Goal: Transaction & Acquisition: Purchase product/service

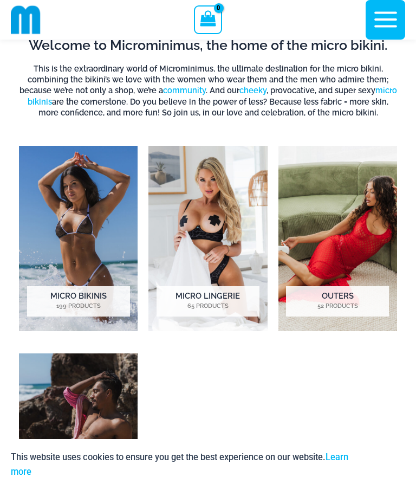
scroll to position [496, 0]
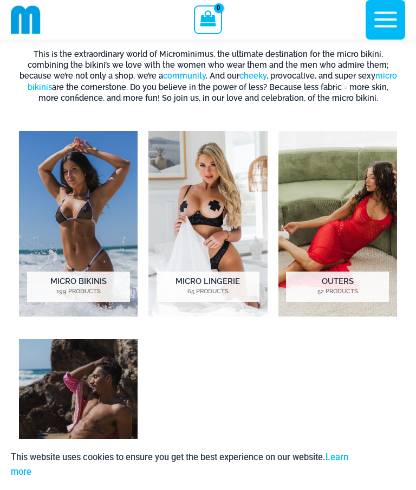
click at [235, 290] on mark "65 Products" at bounding box center [208, 291] width 103 height 9
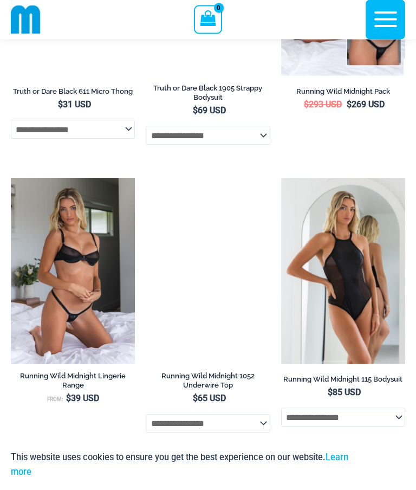
scroll to position [1213, 0]
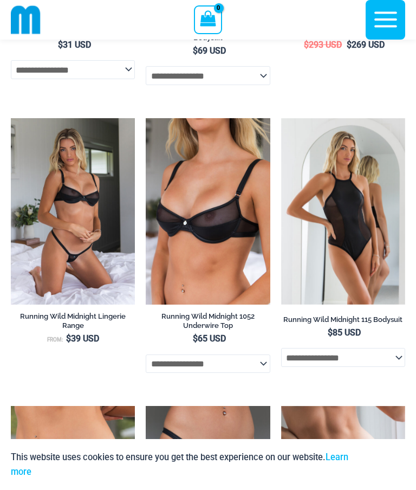
click at [146, 118] on img at bounding box center [146, 118] width 0 height 0
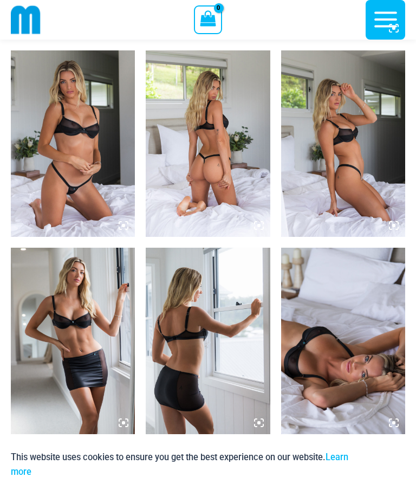
scroll to position [801, 0]
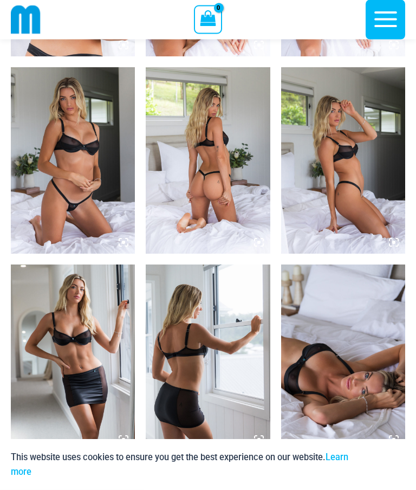
click at [364, 176] on img at bounding box center [343, 161] width 124 height 186
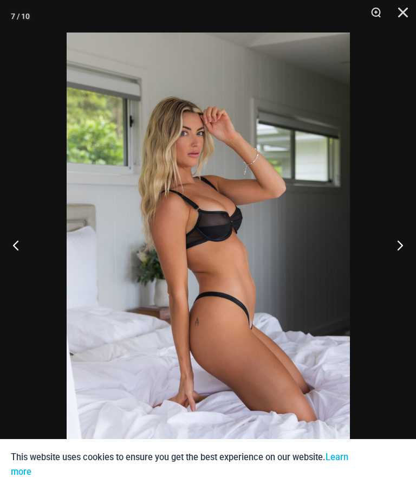
click at [402, 247] on button "Next" at bounding box center [396, 245] width 41 height 54
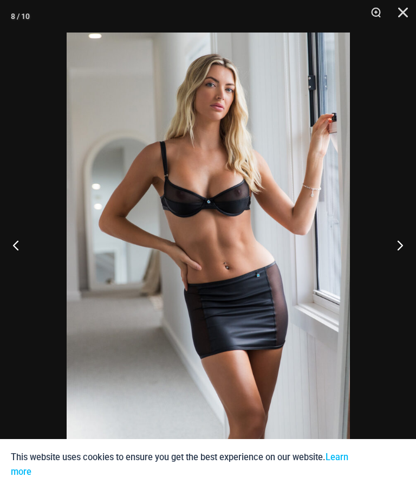
click at [403, 247] on button "Next" at bounding box center [396, 245] width 41 height 54
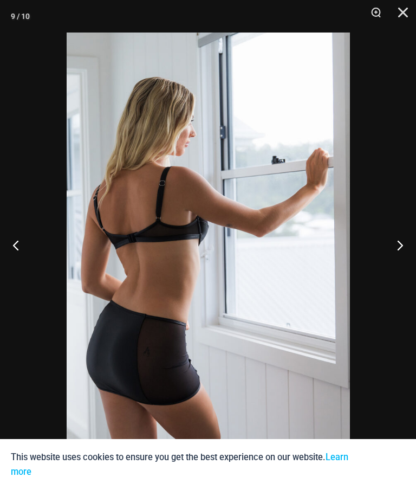
click at [404, 250] on button "Next" at bounding box center [396, 245] width 41 height 54
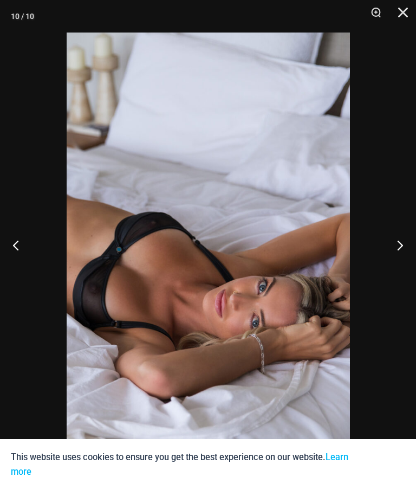
click at [399, 248] on button "Next" at bounding box center [396, 245] width 41 height 54
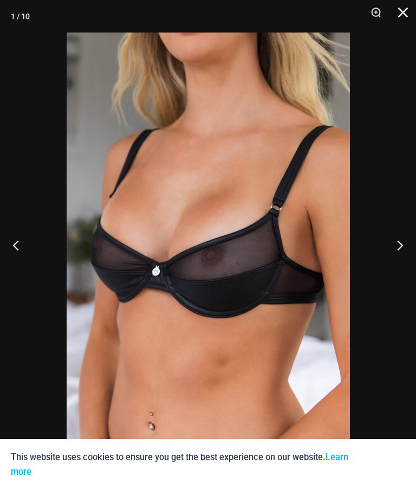
click at [400, 249] on button "Next" at bounding box center [396, 245] width 41 height 54
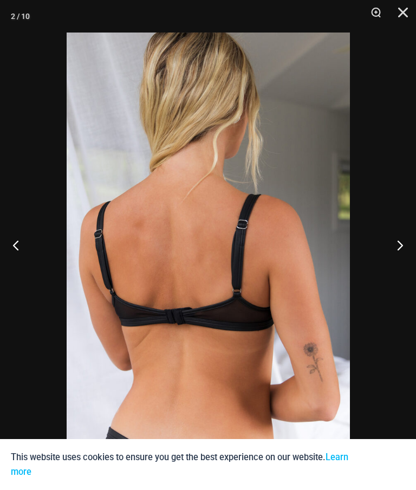
click at [400, 247] on button "Next" at bounding box center [396, 245] width 41 height 54
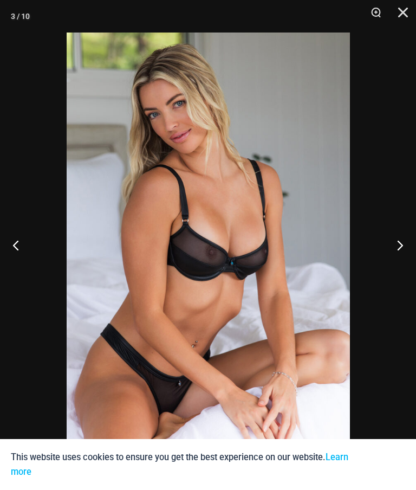
click at [402, 248] on button "Next" at bounding box center [396, 245] width 41 height 54
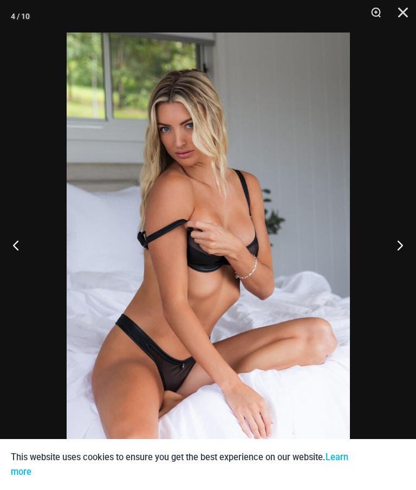
click at [401, 247] on button "Next" at bounding box center [396, 245] width 41 height 54
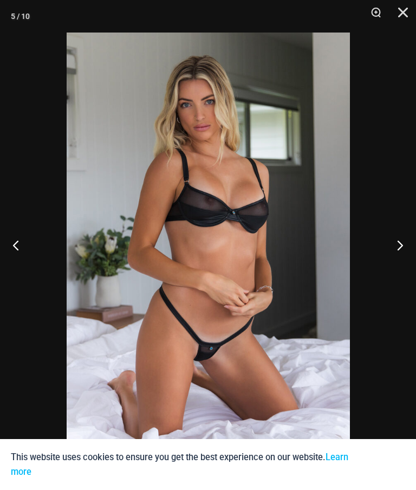
click at [403, 246] on button "Next" at bounding box center [396, 245] width 41 height 54
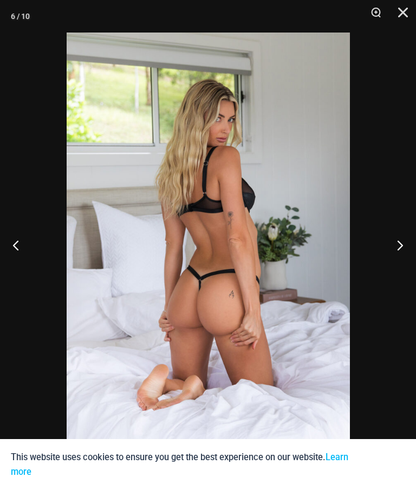
click at [398, 247] on button "Next" at bounding box center [396, 245] width 41 height 54
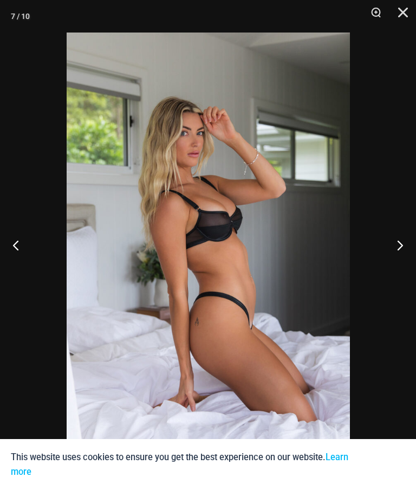
click at [402, 244] on button "Next" at bounding box center [396, 245] width 41 height 54
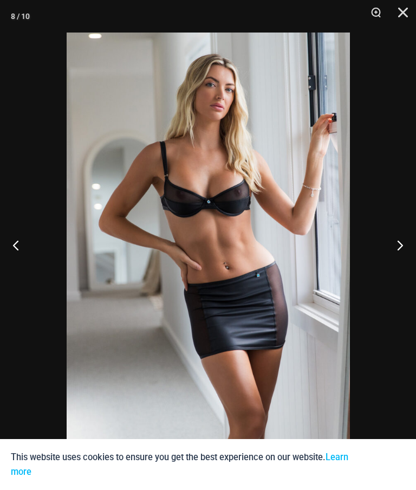
click at [400, 245] on button "Next" at bounding box center [396, 245] width 41 height 54
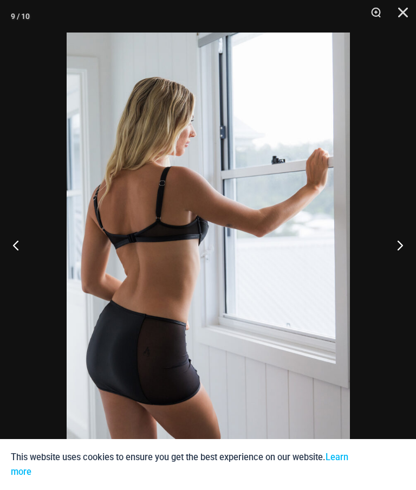
click at [404, 239] on button "Next" at bounding box center [396, 245] width 41 height 54
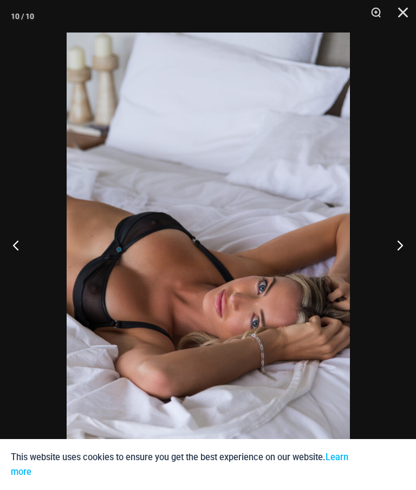
click at [405, 243] on button "Next" at bounding box center [396, 245] width 41 height 54
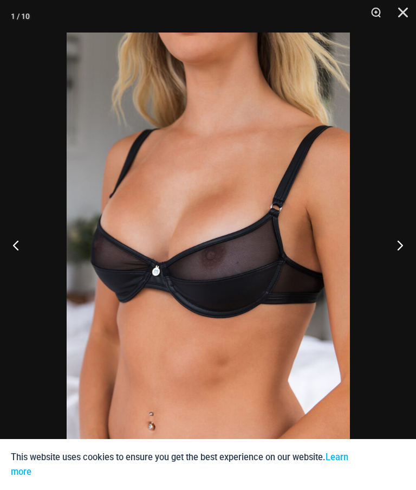
click at [413, 239] on button "Next" at bounding box center [396, 245] width 41 height 54
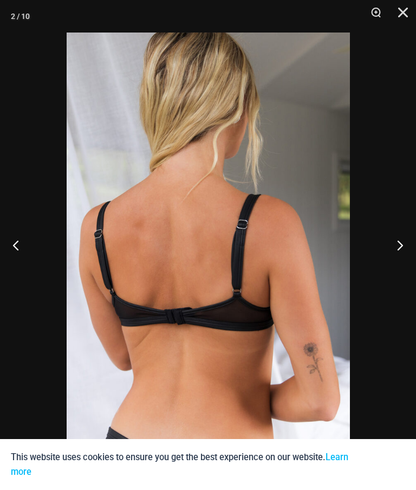
click at [412, 16] on button "Close" at bounding box center [399, 16] width 27 height 33
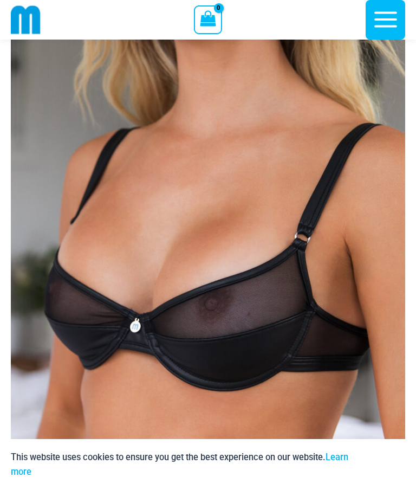
scroll to position [0, 0]
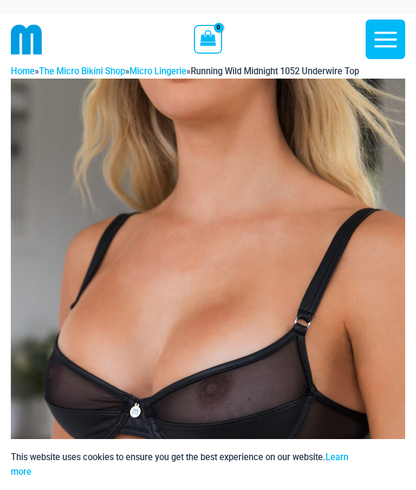
click at [170, 76] on link "Micro Lingerie" at bounding box center [158, 71] width 57 height 10
